Goal: Information Seeking & Learning: Learn about a topic

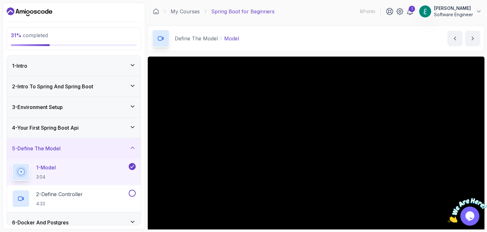
scroll to position [61, 0]
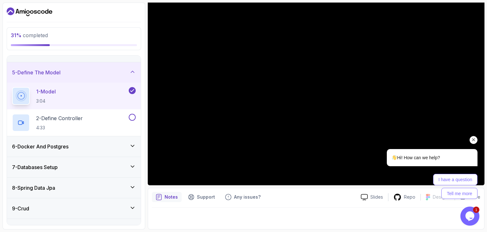
click at [474, 142] on icon "Chat attention grabber" at bounding box center [474, 140] width 6 height 6
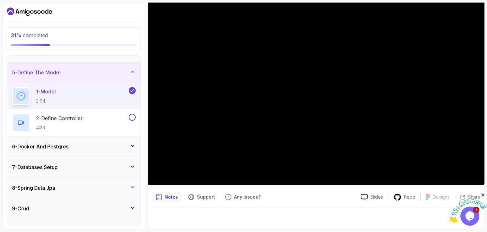
click at [481, 194] on icon "Close" at bounding box center [483, 195] width 6 height 6
click at [64, 120] on p "2 - Define Controller" at bounding box center [59, 118] width 47 height 8
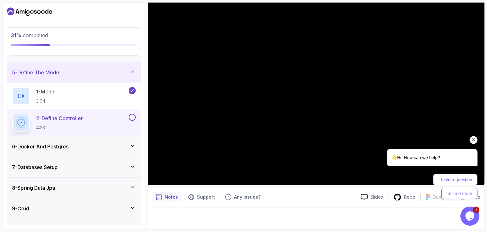
drag, startPoint x: 473, startPoint y: 138, endPoint x: 839, endPoint y: 229, distance: 377.3
click at [473, 138] on icon "Chat attention grabber" at bounding box center [474, 140] width 6 height 6
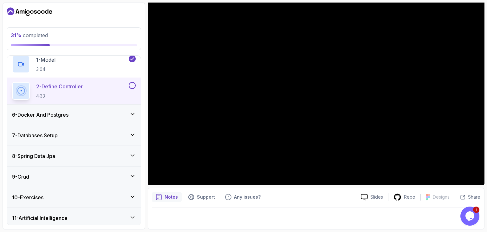
scroll to position [130, 0]
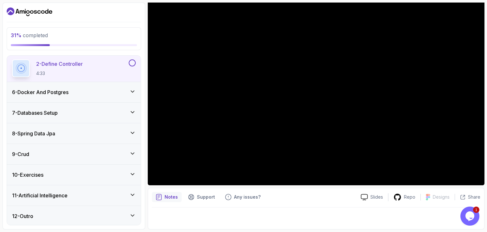
click at [119, 152] on div "9 - Crud" at bounding box center [74, 154] width 124 height 8
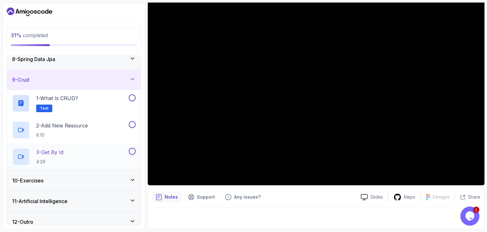
scroll to position [157, 0]
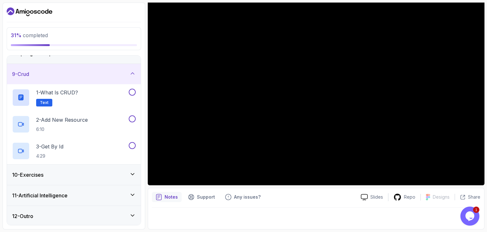
click at [63, 218] on div "12 - Outro" at bounding box center [74, 216] width 124 height 8
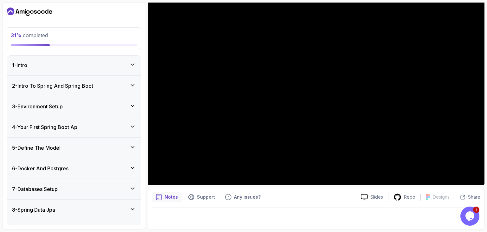
scroll to position [0, 0]
click at [59, 130] on h3 "4 - Your First Spring Boot Api" at bounding box center [45, 128] width 67 height 8
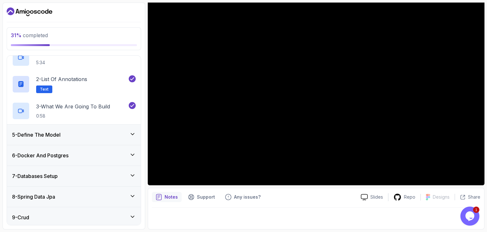
scroll to position [95, 0]
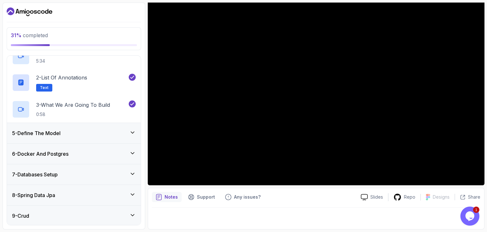
click at [70, 134] on div "5 - Define The Model" at bounding box center [74, 133] width 124 height 8
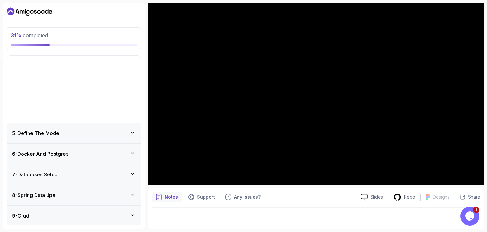
scroll to position [77, 0]
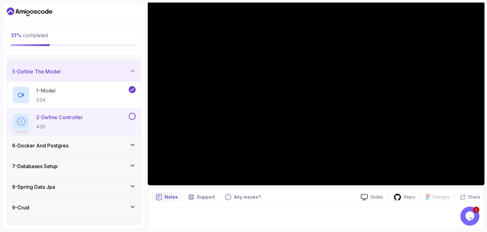
click at [75, 148] on div "6 - Docker And Postgres" at bounding box center [74, 146] width 124 height 8
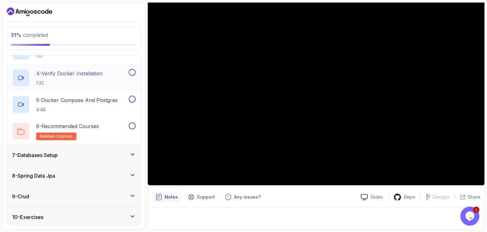
scroll to position [204, 0]
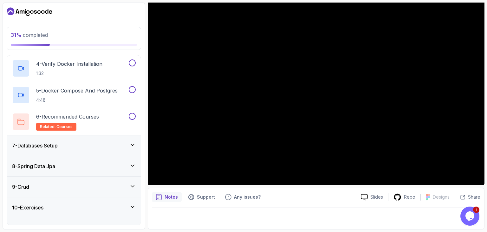
click at [74, 142] on div "7 - Databases Setup" at bounding box center [74, 146] width 124 height 8
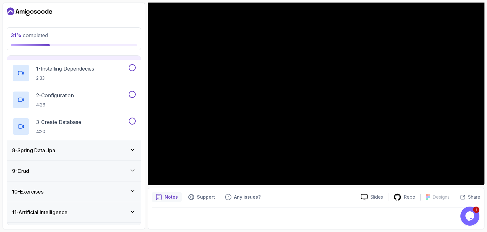
scroll to position [140, 0]
click at [85, 148] on div "8 - Spring Data Jpa" at bounding box center [74, 150] width 124 height 8
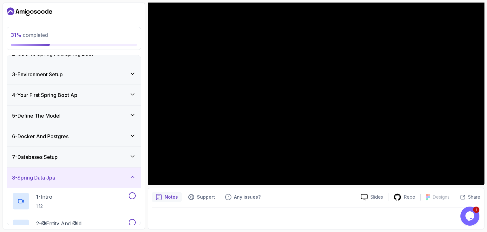
scroll to position [0, 0]
